Goal: Check status: Check status

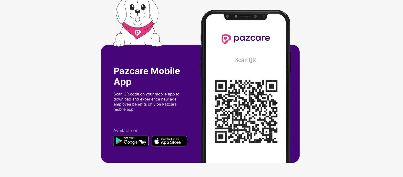
scroll to position [2, 1]
click at [308, 96] on div at bounding box center [201, 86] width 403 height 177
click at [299, 47] on img at bounding box center [201, 86] width 201 height 180
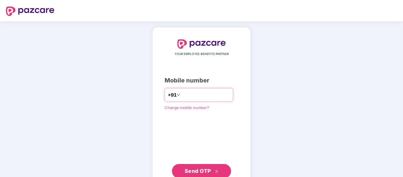
type input "*"
click at [195, 174] on span "Send OTP" at bounding box center [201, 171] width 34 height 8
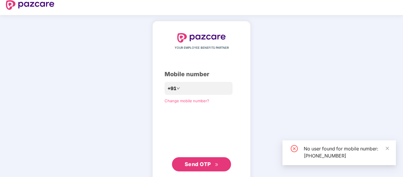
scroll to position [5, 0]
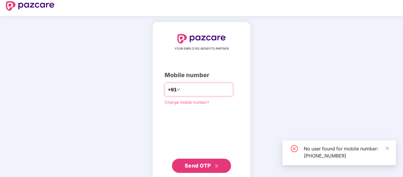
click at [213, 87] on input "**********" at bounding box center [205, 89] width 48 height 9
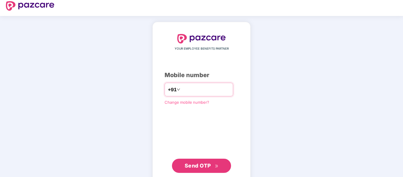
type input "*"
type input "**********"
click at [199, 161] on button "Send OTP" at bounding box center [201, 166] width 59 height 14
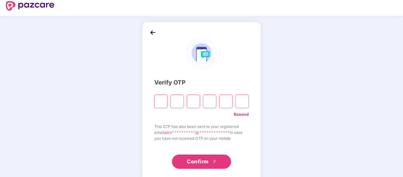
click at [169, 99] on div at bounding box center [201, 99] width 94 height 18
click at [157, 99] on input "Please enter verification code. Digit 1" at bounding box center [160, 101] width 13 height 14
type input "*"
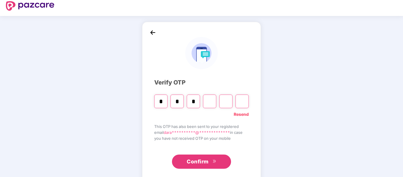
type input "*"
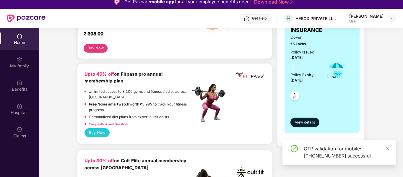
scroll to position [127, 0]
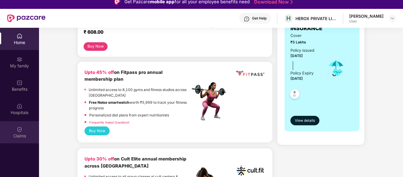
click at [20, 132] on div "Claims" at bounding box center [19, 132] width 39 height 22
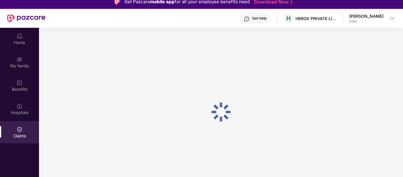
scroll to position [0, 0]
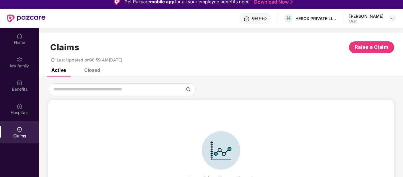
click at [97, 67] on div "Claims Raise a Claim Last Updated on 08:59 AM, 18 Aug 2025" at bounding box center [221, 50] width 364 height 36
click at [94, 70] on div "Closed" at bounding box center [92, 70] width 16 height 6
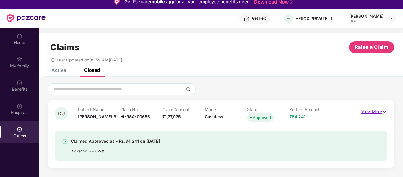
click at [383, 109] on img at bounding box center [384, 111] width 5 height 6
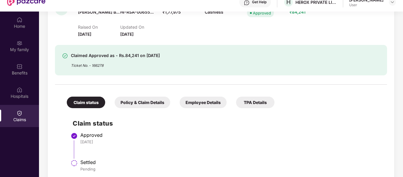
scroll to position [33, 0]
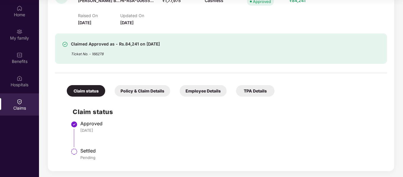
click at [62, 66] on div at bounding box center [221, 70] width 332 height 12
click at [148, 91] on div "Policy & Claim Details" at bounding box center [142, 91] width 55 height 12
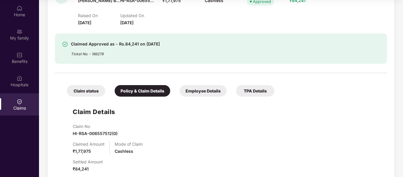
click at [200, 88] on div "Employee Details" at bounding box center [202, 91] width 47 height 12
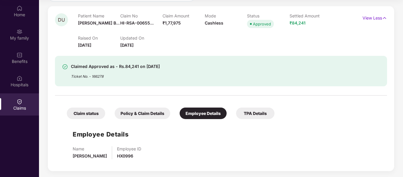
scroll to position [66, 0]
click at [261, 110] on div "TPA Details" at bounding box center [255, 113] width 38 height 12
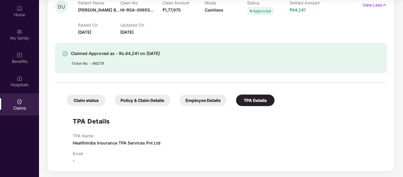
click at [83, 98] on div "Claim status" at bounding box center [86, 100] width 38 height 12
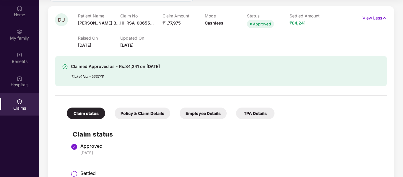
scroll to position [88, 0]
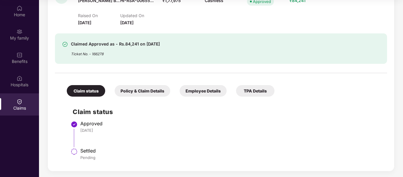
click at [147, 92] on div "Policy & Claim Details" at bounding box center [142, 91] width 55 height 12
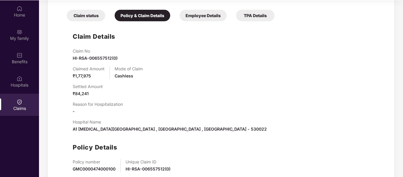
scroll to position [194, 0]
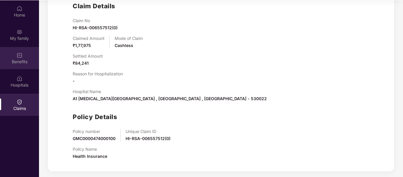
click at [24, 53] on div "Benefits" at bounding box center [19, 58] width 39 height 22
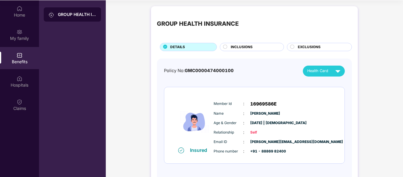
click at [253, 40] on div "GROUP HEALTH INSURANCE DETAILS INCLUSIONS EXCLUSIONS" at bounding box center [254, 31] width 195 height 39
click at [258, 49] on div "INCLUSIONS" at bounding box center [254, 47] width 53 height 6
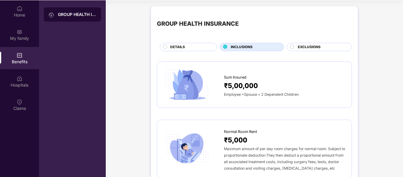
click at [311, 47] on span "EXCLUSIONS" at bounding box center [309, 47] width 23 height 6
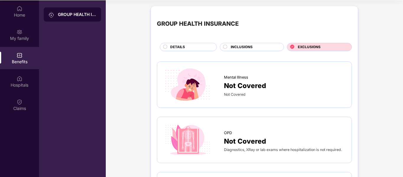
click at [60, 105] on div "GROUP HEALTH INSURANCE" at bounding box center [72, 88] width 67 height 177
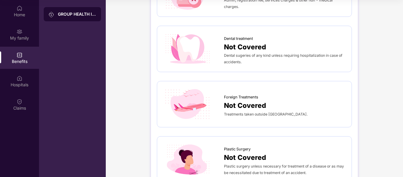
scroll to position [258, 0]
